Goal: Task Accomplishment & Management: Manage account settings

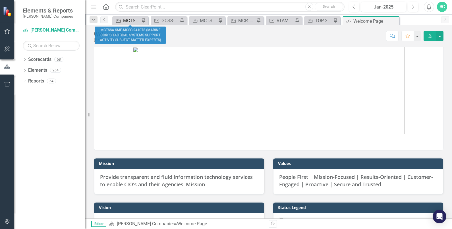
click at [124, 18] on div "MCTSSA SME-MCSC-241078 (MARINE CORPS TACTICAL SYSTEMS SUPPORT ACTIVITY SUBJECT …" at bounding box center [131, 20] width 17 height 7
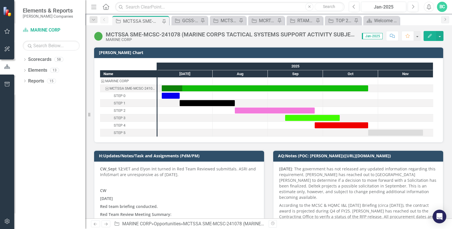
scroll to position [35, 0]
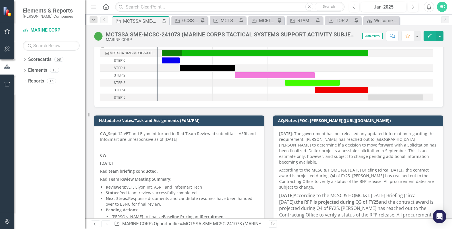
click at [362, 141] on p "[DATE] : The government has not released any updated information regarding this…" at bounding box center [358, 148] width 158 height 35
click at [424, 121] on h3 "AQ:Notes (POC: [PERSON_NAME])([URL][DOMAIN_NAME])" at bounding box center [359, 120] width 162 height 4
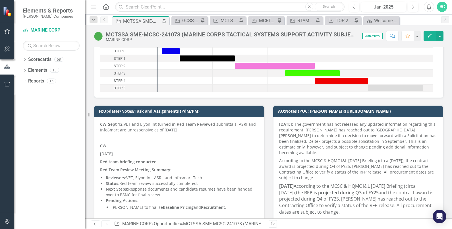
scroll to position [0, 0]
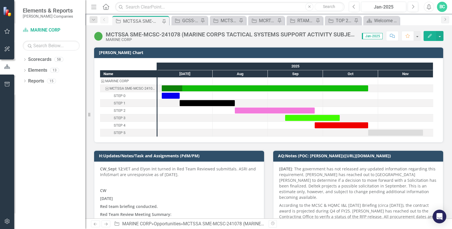
click at [433, 38] on button "Edit" at bounding box center [430, 36] width 13 height 10
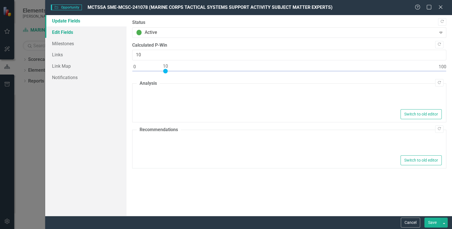
click at [61, 32] on link "Edit Fields" at bounding box center [85, 31] width 81 height 11
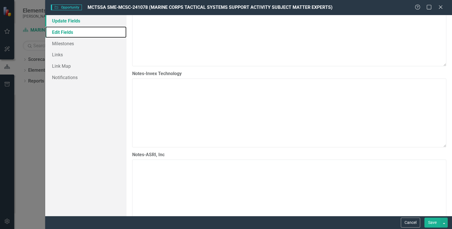
scroll to position [959, 0]
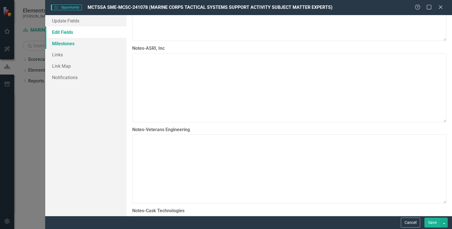
click at [57, 41] on link "Milestones" at bounding box center [85, 43] width 81 height 11
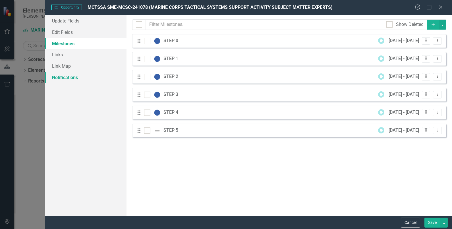
click at [65, 76] on link "Notifications" at bounding box center [85, 77] width 81 height 11
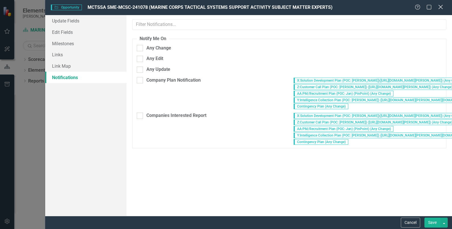
click at [439, 9] on icon "Close" at bounding box center [440, 6] width 7 height 5
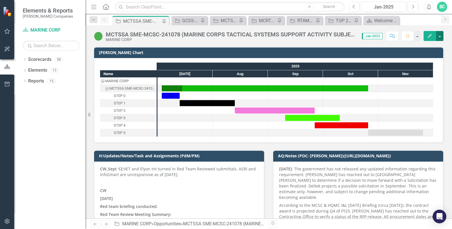
click at [442, 36] on button "button" at bounding box center [439, 36] width 7 height 10
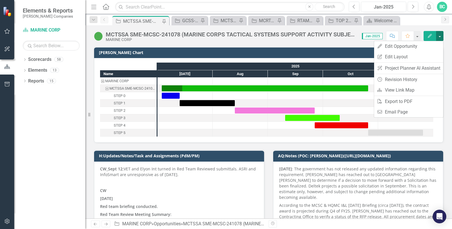
scroll to position [0, 0]
click at [407, 46] on link "Edit Edit Opportunity" at bounding box center [408, 46] width 69 height 11
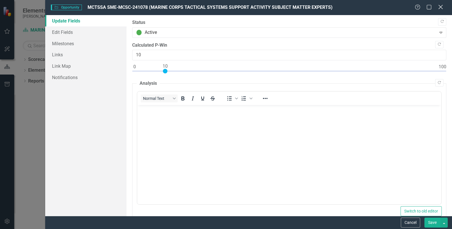
click at [443, 9] on icon "Close" at bounding box center [440, 6] width 7 height 5
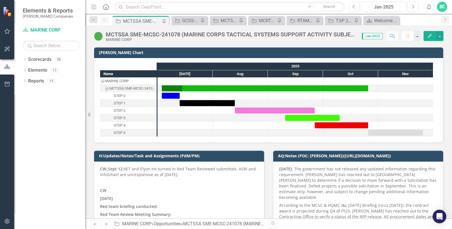
click at [428, 36] on icon "Edit" at bounding box center [429, 36] width 5 height 4
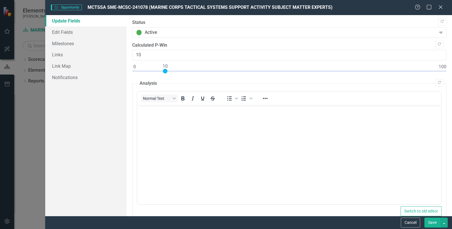
click at [444, 8] on div "Help Maximize Close" at bounding box center [431, 7] width 32 height 7
click at [438, 8] on icon "Close" at bounding box center [440, 6] width 7 height 5
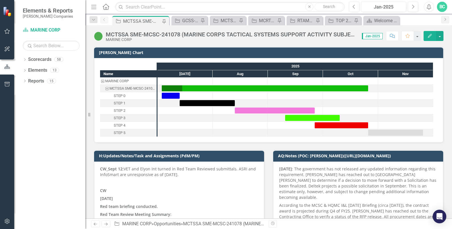
click at [184, 166] on p "CW_Sept 12: VET and Elyon Int turned in Red Team Reviewed submittals. ASRI and …" at bounding box center [179, 172] width 158 height 13
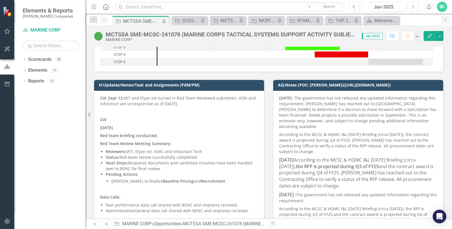
click at [163, 98] on p "CW_Sept 12: VET and Elyon Int turned in Red Team Reviewed submittals. ASRI and …" at bounding box center [179, 101] width 158 height 13
click at [190, 81] on td "H:Updates/Notes/Task and Assignments (PdM/PM)" at bounding box center [180, 85] width 162 height 9
click at [227, 87] on td "H:Updates/Notes/Task and Assignments (PdM/PM)" at bounding box center [180, 85] width 162 height 9
click at [212, 101] on p "CW_Sept 12: VET and Elyon Int turned in Red Team Reviewed submittals. ASRI and …" at bounding box center [179, 101] width 158 height 13
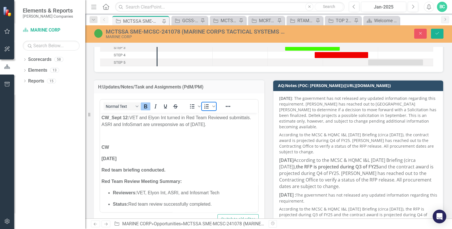
scroll to position [0, 0]
click at [212, 102] on span "Numbered list" at bounding box center [213, 106] width 5 height 8
click at [233, 88] on h3 "H:Updates/Notes/Task and Assignments (PdM/PM)" at bounding box center [179, 86] width 162 height 5
click at [417, 34] on button "Close" at bounding box center [420, 34] width 13 height 10
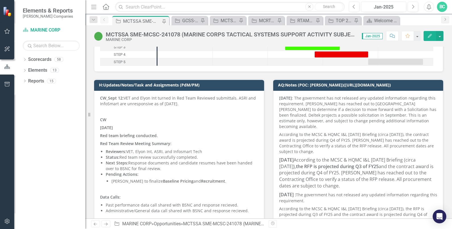
scroll to position [35, 0]
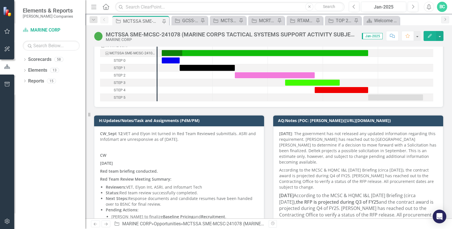
click at [248, 136] on p "CW_Sept 12: VET and Elyon Int turned in Red Team Reviewed submittals. ASRI and …" at bounding box center [179, 137] width 158 height 13
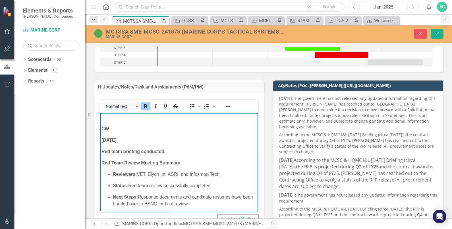
scroll to position [0, 0]
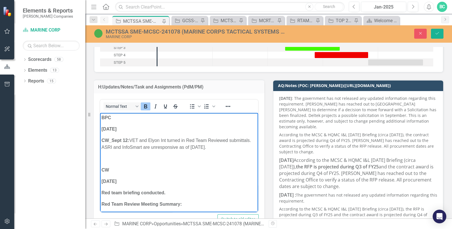
click at [111, 117] on p "BPC" at bounding box center [178, 117] width 155 height 7
click at [136, 127] on p "[DATE]" at bounding box center [178, 129] width 155 height 7
click at [145, 106] on icon "Bold" at bounding box center [145, 106] width 7 height 7
click at [157, 128] on span "﻿per Deltek, opportunity timeline" at bounding box center [150, 129] width 64 height 5
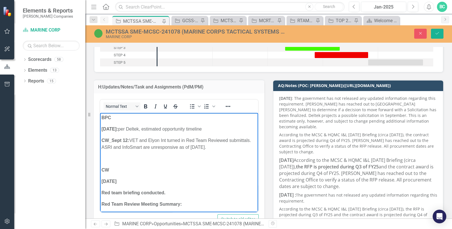
click at [229, 129] on p "[DATE]: ﻿per Deltek, estimated opportunity timeline" at bounding box center [178, 129] width 155 height 7
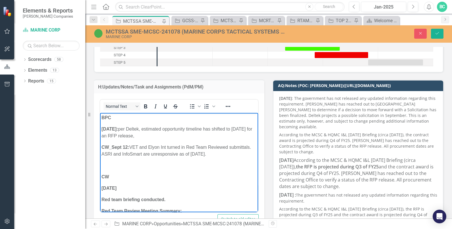
click at [122, 117] on p "BPC" at bounding box center [178, 117] width 155 height 7
click at [163, 139] on p "[DATE]: per Deltek, estimated opportunity timeline has shifted to [DATE] for an…" at bounding box center [178, 133] width 155 height 14
click at [169, 138] on p "[DATE]: per Deltek, estimated opportunity timeline has shifted to [DATE] for an…" at bounding box center [178, 133] width 155 height 14
click at [157, 127] on p "[DATE]: per Deltek, estimated opportunity timeline has shifted to [DATE] for an…" at bounding box center [178, 133] width 155 height 14
drag, startPoint x: 153, startPoint y: 128, endPoint x: 171, endPoint y: 135, distance: 19.3
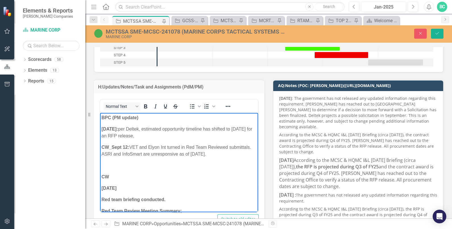
click at [154, 129] on p "[DATE]: per Deltek, estimated opportunity timeline has shifted to [DATE] for an…" at bounding box center [178, 133] width 155 height 14
drag, startPoint x: 216, startPoint y: 135, endPoint x: 237, endPoint y: 140, distance: 21.7
click at [216, 135] on p "[DATE]: per Deltek as of [DATE], estimated opportunity timeline has shifted to …" at bounding box center [178, 133] width 155 height 14
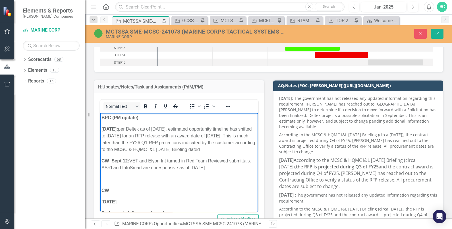
click at [149, 153] on p "[DATE]: per Deltek as of [DATE], estimated opportunity timeline has shifted to …" at bounding box center [178, 139] width 155 height 27
click at [174, 128] on p "[DATE]: per Deltek as of [DATE], estimated opportunity timeline has shifted to …" at bounding box center [178, 139] width 155 height 27
drag, startPoint x: 109, startPoint y: 130, endPoint x: 116, endPoint y: 131, distance: 6.9
click at [109, 130] on strong "[DATE]:" at bounding box center [109, 129] width 16 height 5
click at [179, 153] on p "[DATE]: per Deltek as of [DATE], estimated opportunity timeline has shifted to …" at bounding box center [178, 139] width 155 height 27
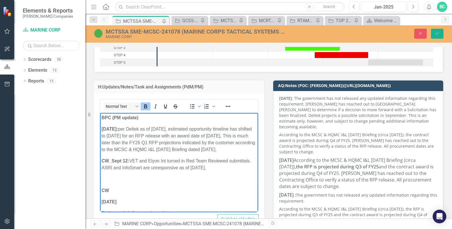
click at [102, 128] on strong "[DATE]:" at bounding box center [109, 129] width 16 height 5
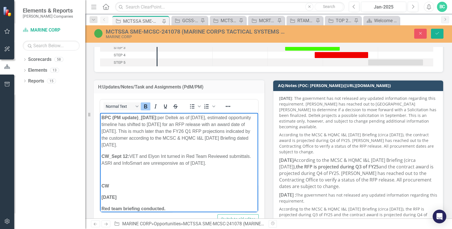
click at [148, 141] on p "BPC (PM update)_ [DATE]: per Deltek as of [DATE], estimated opportunity timelin…" at bounding box center [178, 131] width 155 height 34
click at [107, 115] on strong "BPC (PM update)_" at bounding box center [121, 117] width 40 height 5
click at [228, 146] on p "BC (PM update)_ [DATE]: per Deltek as of [DATE], estimated opportunity timeline…" at bounding box center [178, 131] width 155 height 34
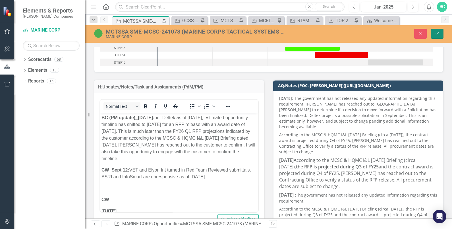
drag, startPoint x: 435, startPoint y: 33, endPoint x: 129, endPoint y: 8, distance: 307.2
click at [435, 33] on icon "Save" at bounding box center [437, 33] width 5 height 4
